Goal: Task Accomplishment & Management: Manage account settings

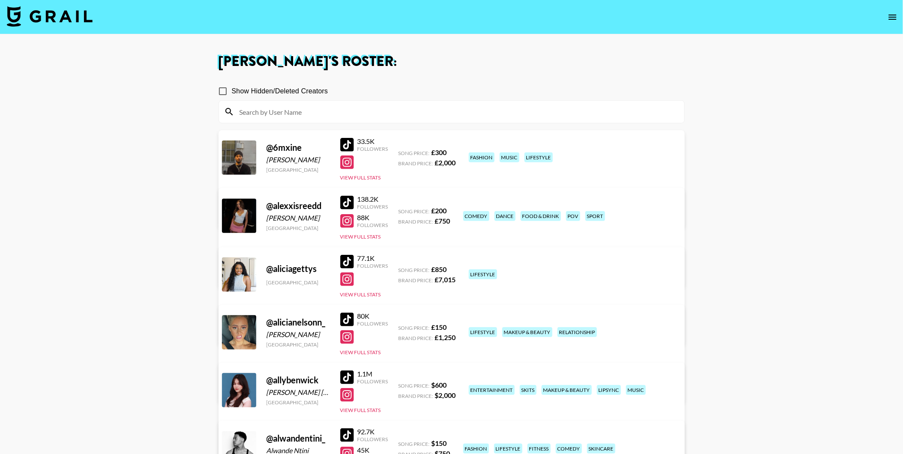
click at [60, 19] on img at bounding box center [50, 16] width 86 height 21
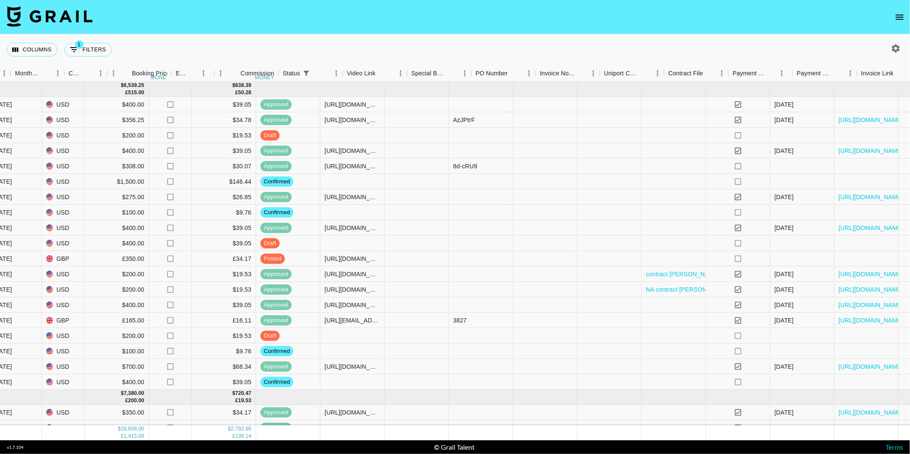
scroll to position [0, 503]
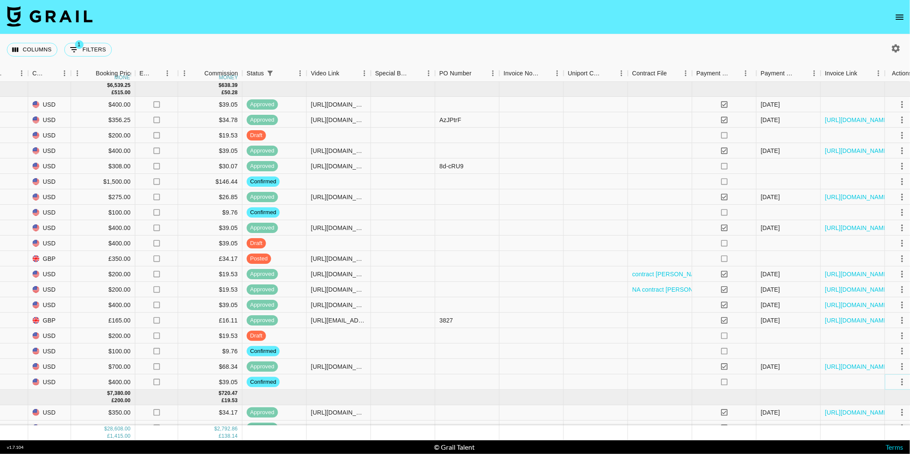
click at [900, 379] on icon "select merge strategy" at bounding box center [902, 382] width 10 height 10
click at [872, 331] on li "Draft Created" at bounding box center [883, 332] width 56 height 15
click at [386, 37] on div "Columns 1 Filters + Booking" at bounding box center [455, 49] width 910 height 31
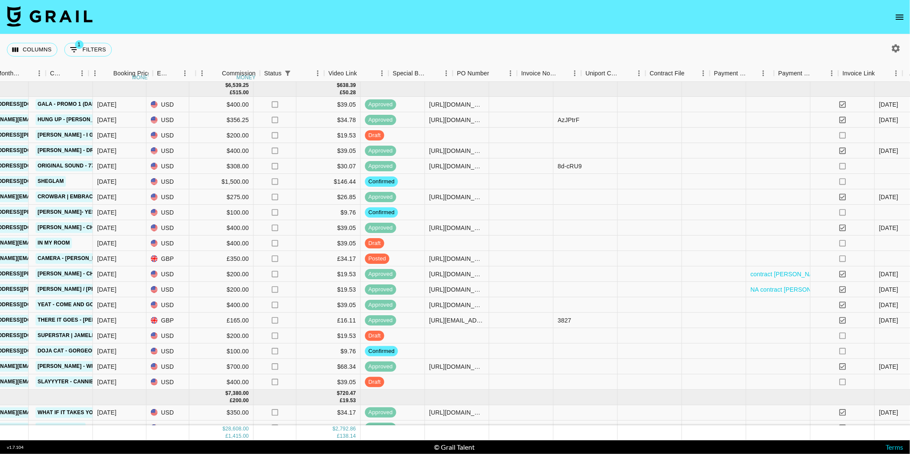
scroll to position [0, 519]
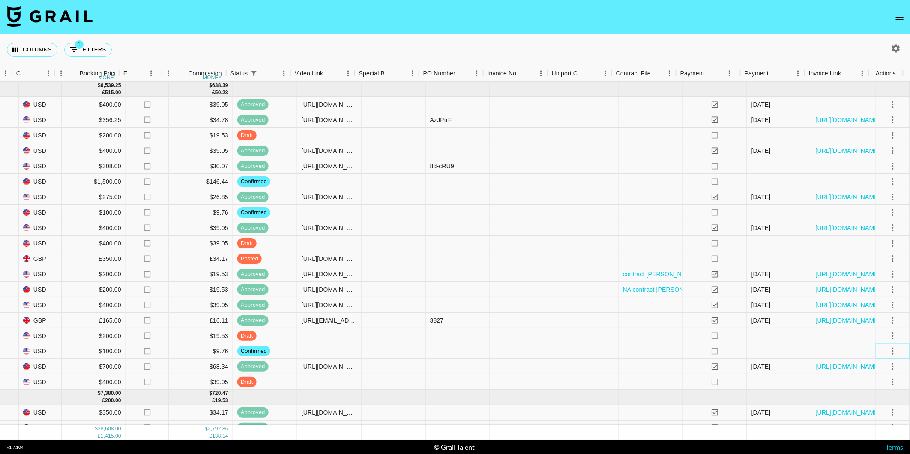
click at [888, 350] on icon "select merge strategy" at bounding box center [893, 351] width 10 height 10
click at [867, 397] on li "Draft Created" at bounding box center [883, 400] width 56 height 15
click at [376, 46] on div "Columns 1 Filters + Booking" at bounding box center [455, 49] width 910 height 31
click at [888, 214] on icon "select merge strategy" at bounding box center [893, 212] width 10 height 10
click at [881, 274] on li "Cancel" at bounding box center [883, 276] width 56 height 15
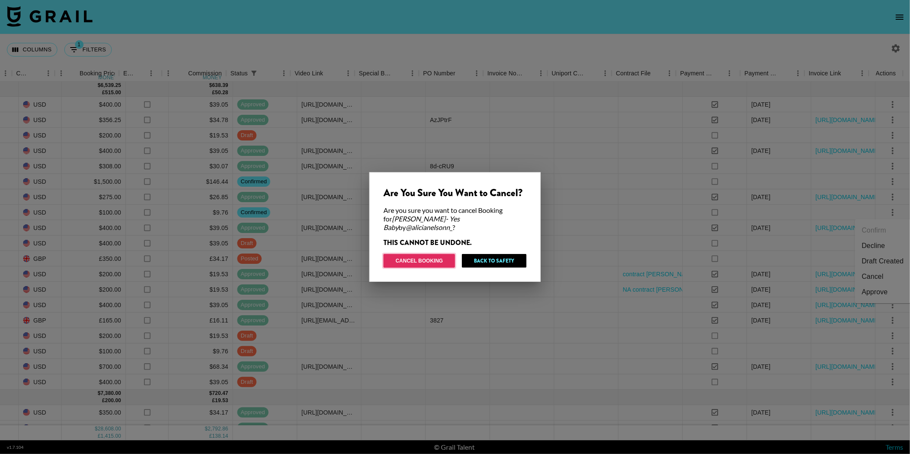
click at [446, 255] on button "Cancel Booking" at bounding box center [419, 261] width 72 height 14
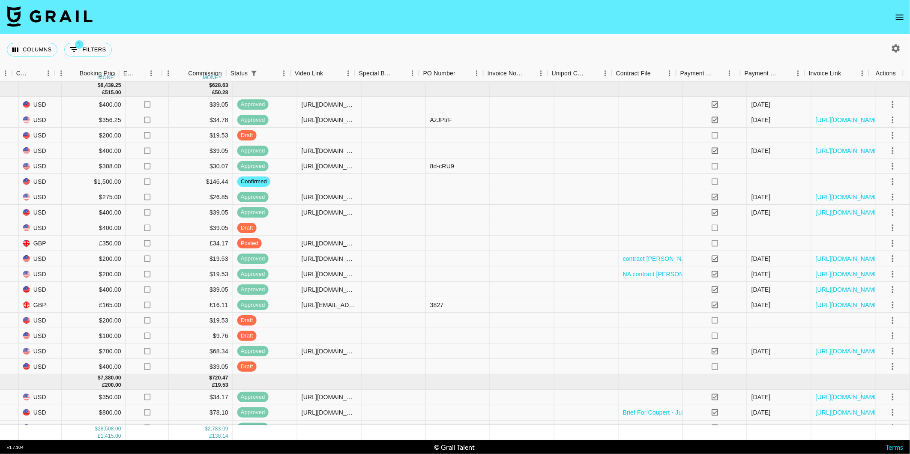
click at [332, 46] on div "Columns 1 Filters + Booking" at bounding box center [455, 49] width 910 height 31
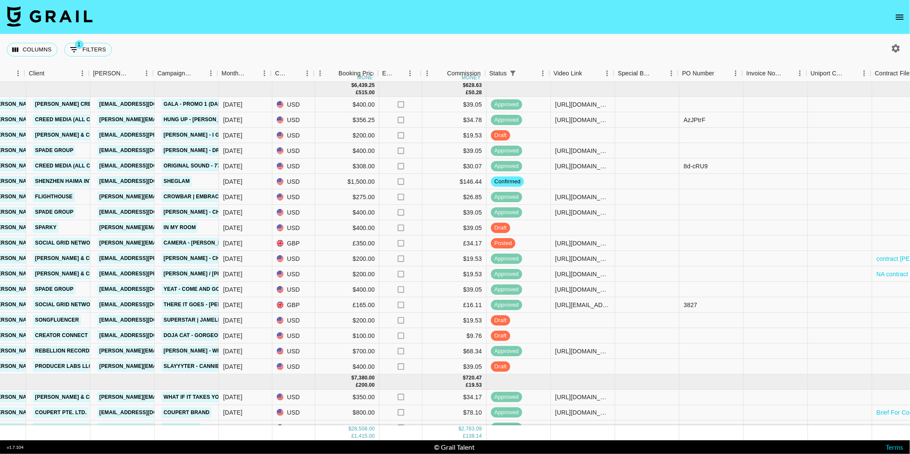
scroll to position [0, 256]
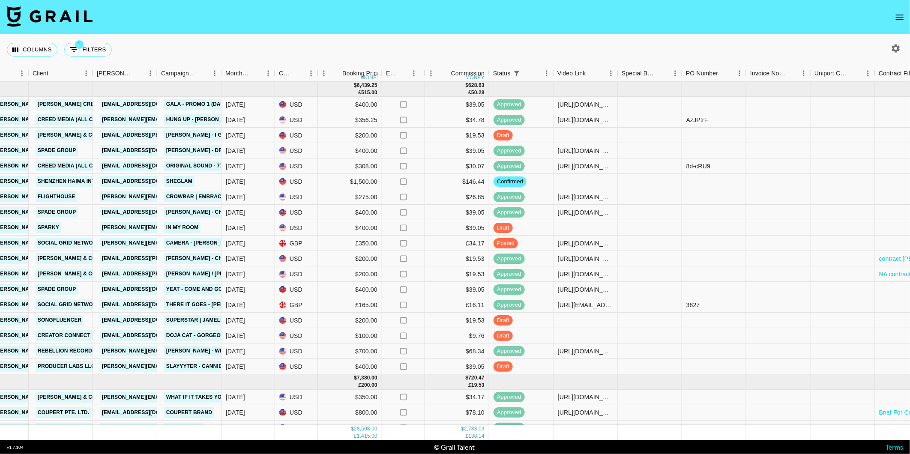
click at [524, 53] on div "Columns 1 Filters + Booking" at bounding box center [455, 49] width 910 height 31
